Goal: Find contact information: Find contact information

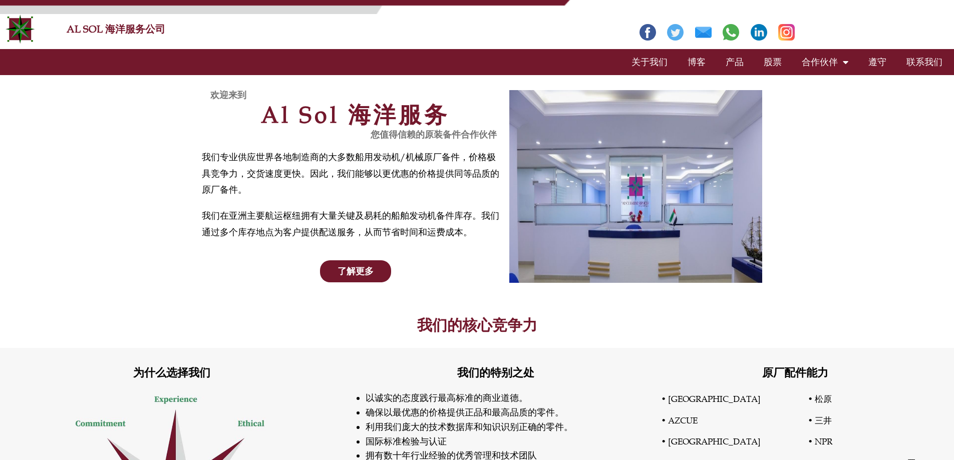
click at [731, 65] on font "产品" at bounding box center [735, 62] width 18 height 11
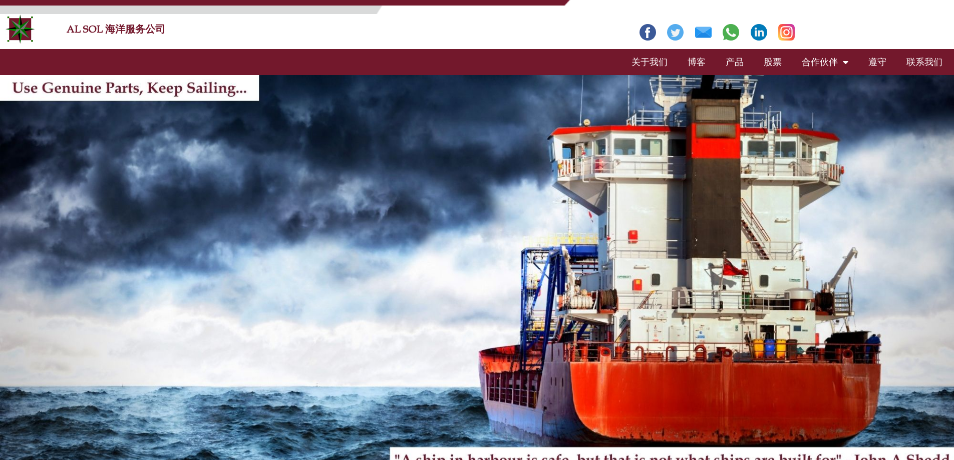
click at [928, 62] on font "联系我们" at bounding box center [925, 62] width 36 height 11
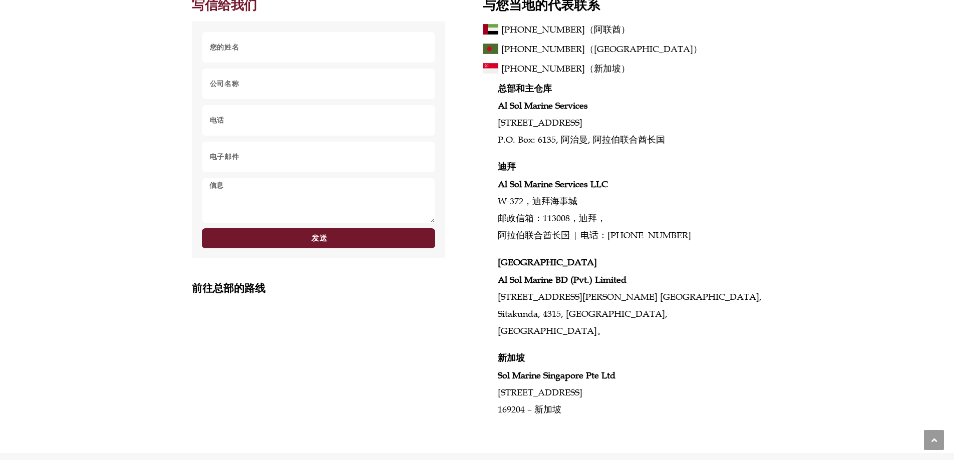
scroll to position [480, 0]
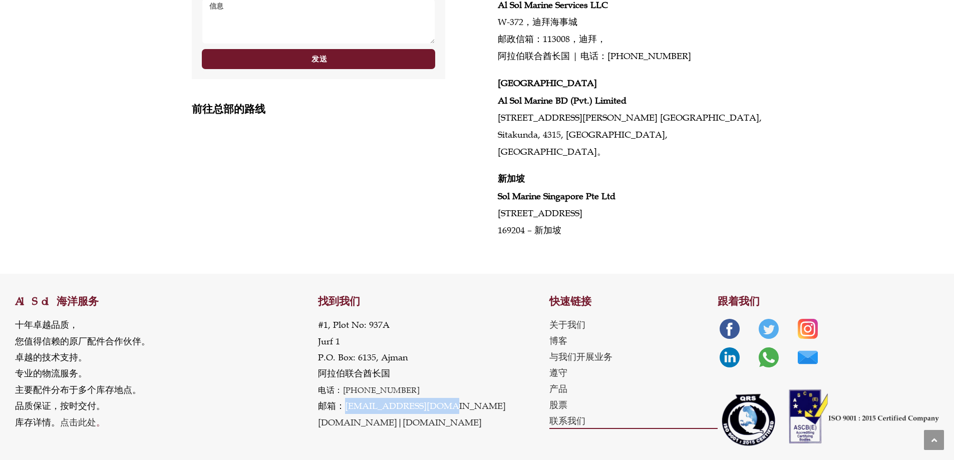
drag, startPoint x: 454, startPoint y: 387, endPoint x: 345, endPoint y: 387, distance: 108.7
click at [345, 387] on div "找到我们 [STREET_ADDRESS] P.O. Box: 6135, Ajman 阿拉伯联合酋长国 电话： [PHONE_NUMBER] 邮箱： [EM…" at bounding box center [433, 364] width 231 height 181
copy font "[EMAIL_ADDRESS][DOMAIN_NAME]"
drag, startPoint x: 420, startPoint y: 369, endPoint x: 340, endPoint y: 375, distance: 80.9
click at [340, 375] on p "[STREET_ADDRESS] P.O. Box: 6135, Ajman 阿拉伯联合酋长国 电话： [PHONE_NUMBER] 邮箱： [EMAIL_A…" at bounding box center [412, 374] width 188 height 114
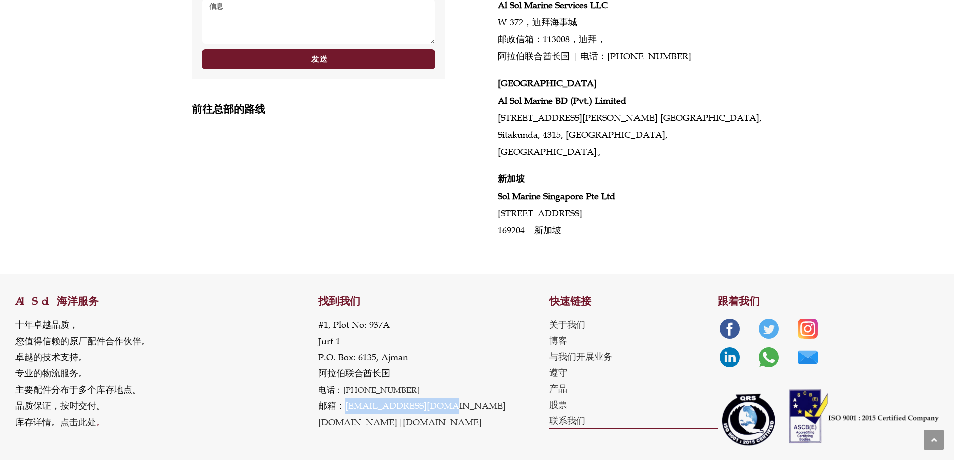
copy font "[PHONE_NUMBER]"
